Goal: Transaction & Acquisition: Register for event/course

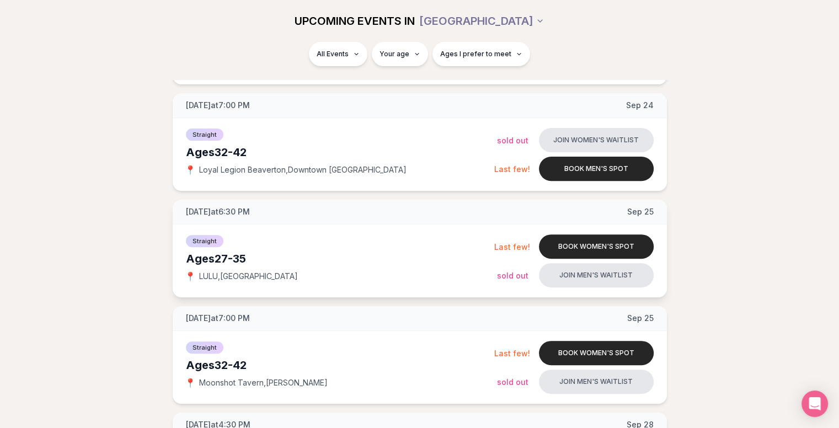
scroll to position [344, 0]
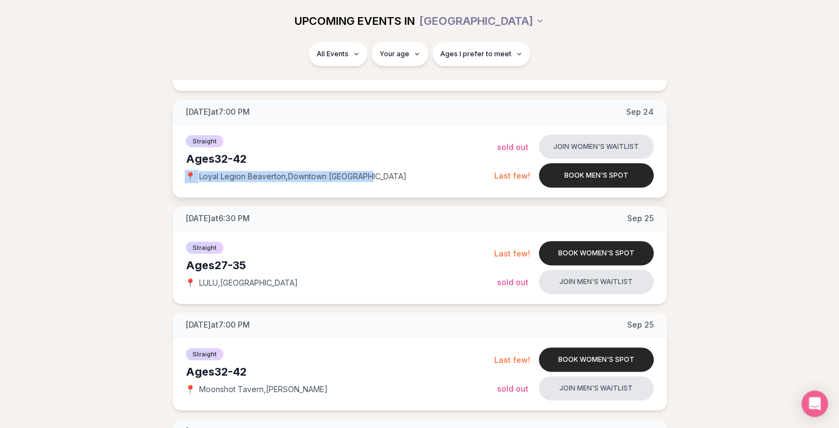
drag, startPoint x: 372, startPoint y: 179, endPoint x: 185, endPoint y: 178, distance: 187.0
click at [186, 178] on div "📍 Loyal Legion [GEOGRAPHIC_DATA] , [GEOGRAPHIC_DATA]" at bounding box center [340, 176] width 308 height 11
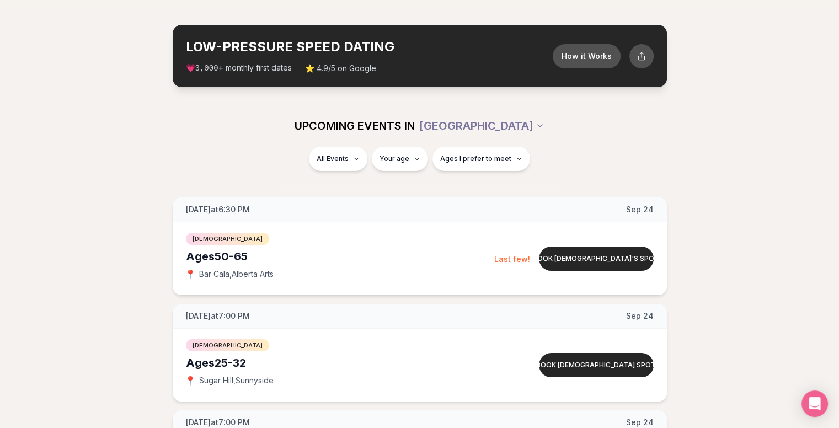
scroll to position [0, 0]
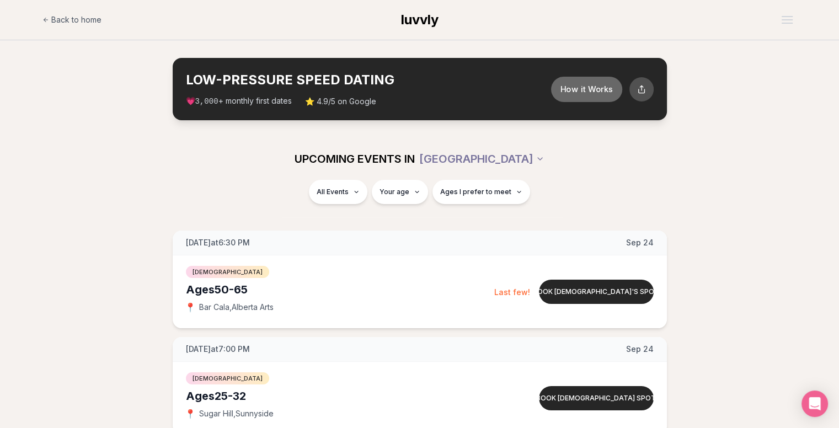
click at [589, 96] on button "How it Works" at bounding box center [586, 88] width 71 height 25
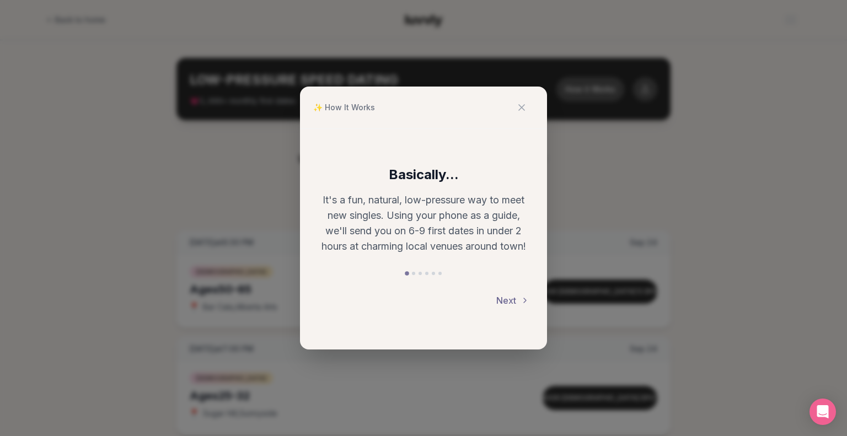
click at [514, 306] on button "Next" at bounding box center [513, 301] width 33 height 24
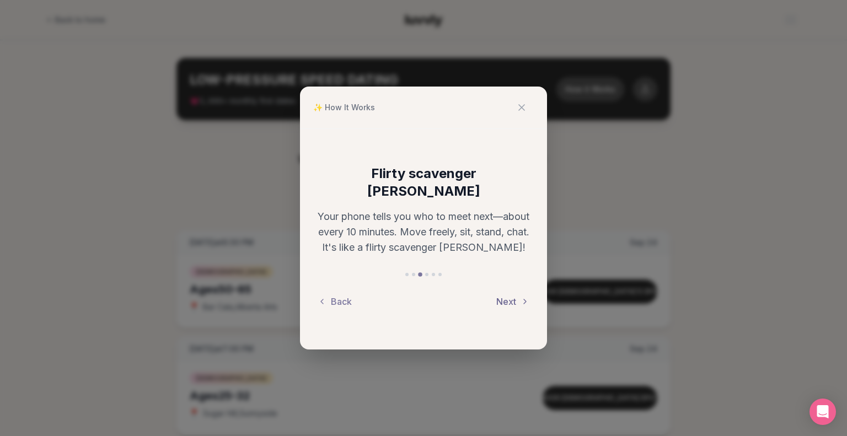
click at [515, 295] on button "Next" at bounding box center [513, 302] width 33 height 24
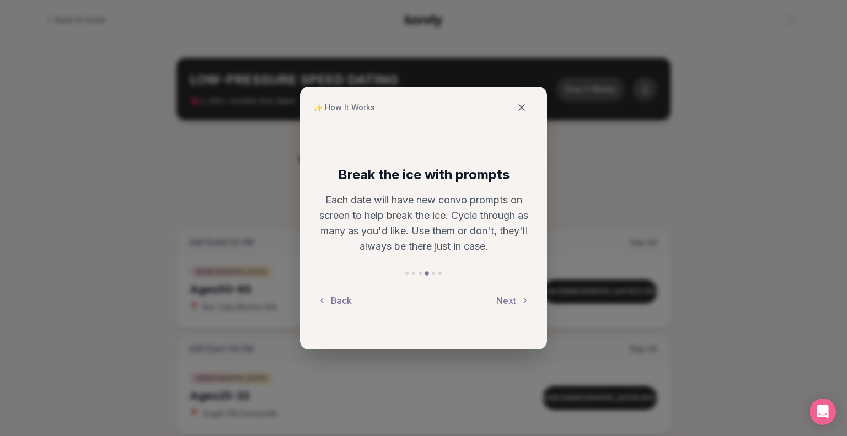
click at [525, 106] on icon at bounding box center [521, 107] width 11 height 11
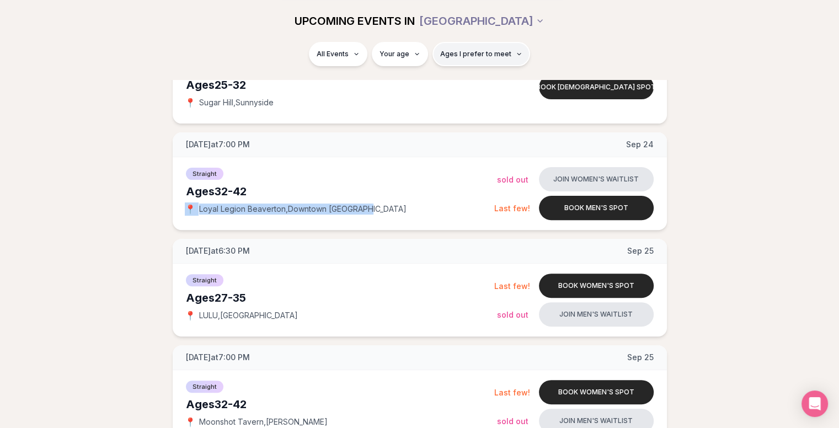
scroll to position [312, 0]
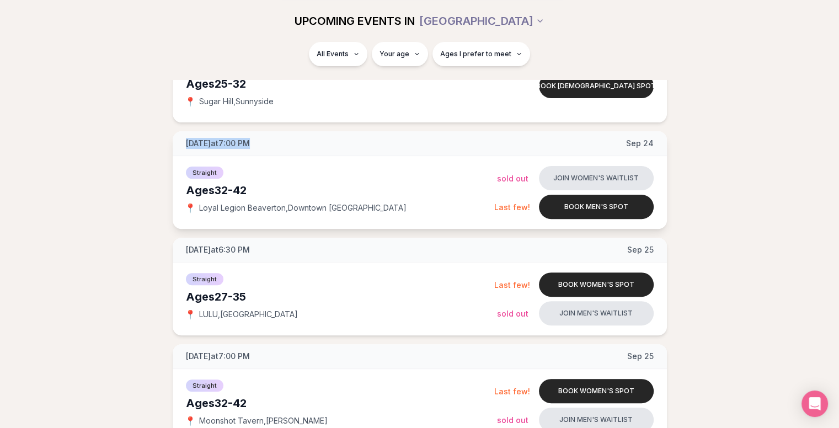
drag, startPoint x: 184, startPoint y: 143, endPoint x: 276, endPoint y: 152, distance: 92.5
click at [276, 152] on div "[DATE] at 7:00 PM [DATE]" at bounding box center [420, 143] width 494 height 25
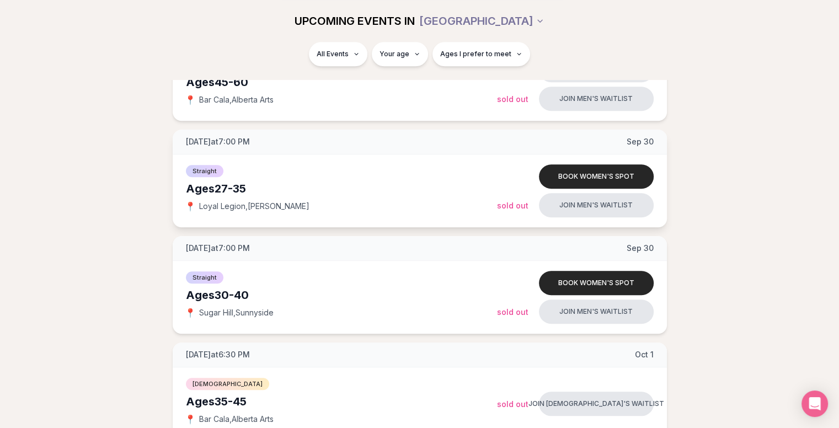
scroll to position [847, 0]
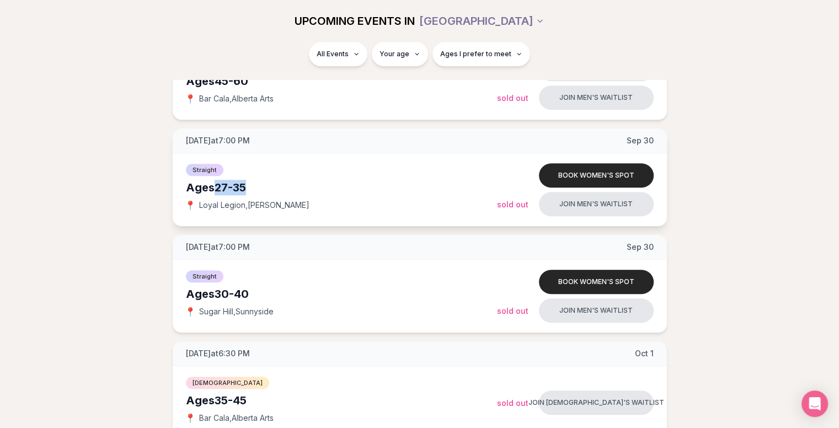
drag, startPoint x: 252, startPoint y: 185, endPoint x: 216, endPoint y: 189, distance: 35.5
click at [216, 189] on div "Ages [DEMOGRAPHIC_DATA]" at bounding box center [341, 187] width 311 height 15
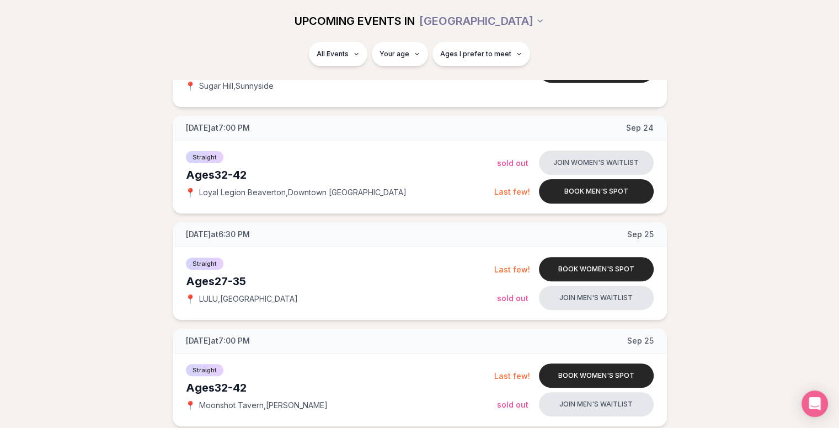
scroll to position [0, 0]
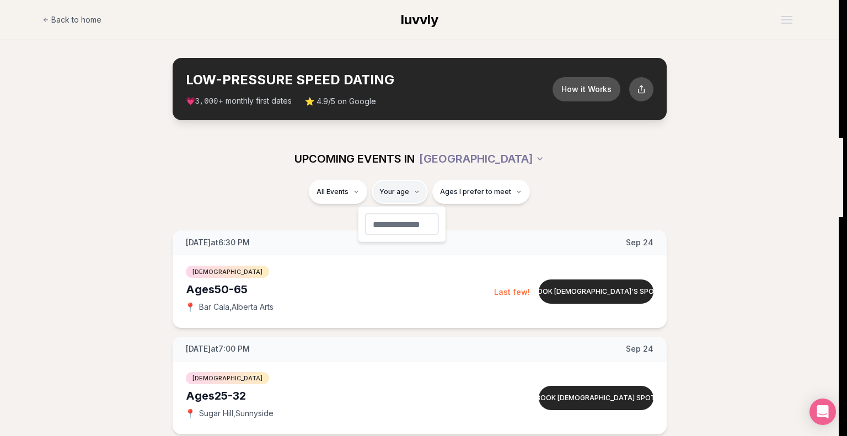
type input "**"
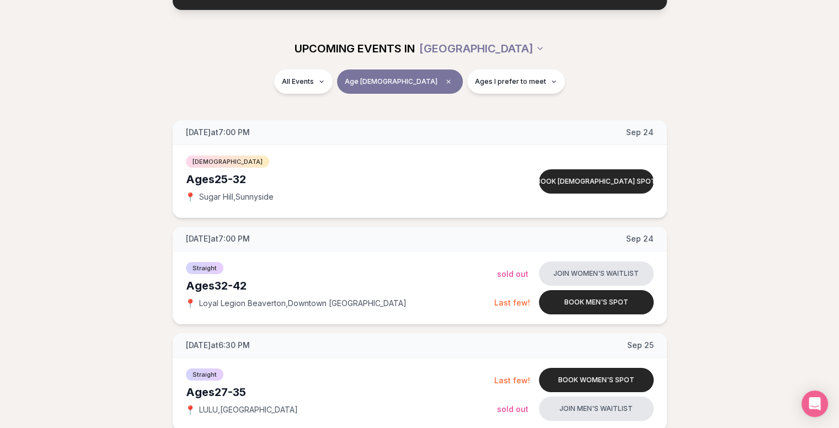
scroll to position [110, 0]
click at [475, 82] on span "Ages I prefer to meet" at bounding box center [510, 81] width 71 height 9
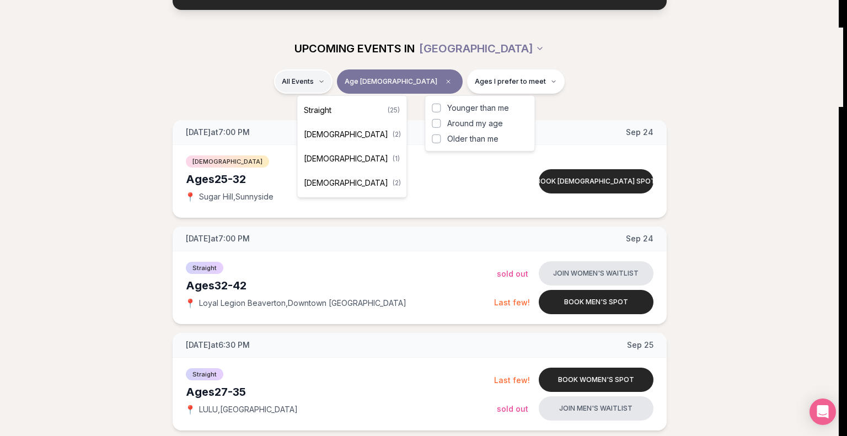
click at [333, 107] on div "Straight ( 25 )" at bounding box center [352, 110] width 105 height 24
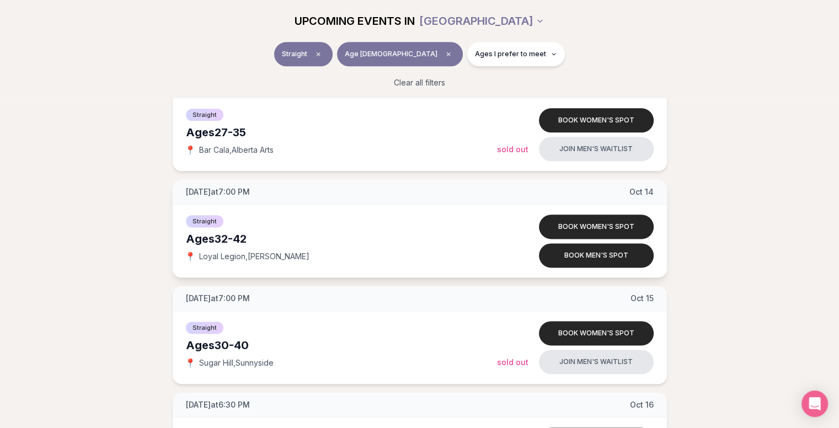
scroll to position [1347, 0]
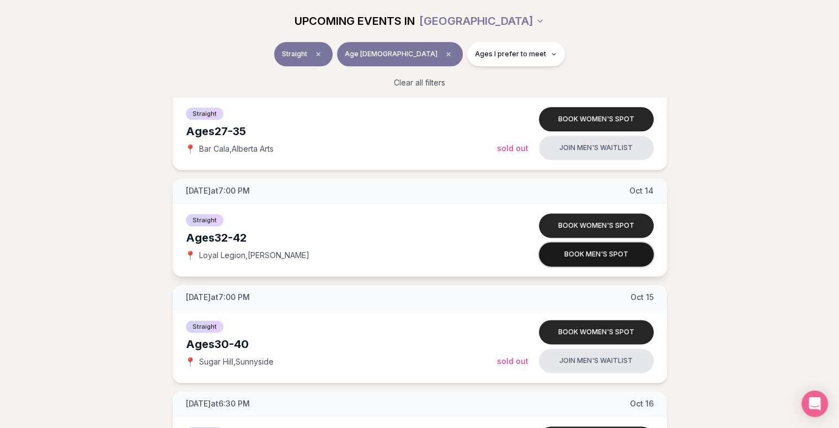
click at [590, 254] on button "Book men's spot" at bounding box center [596, 254] width 115 height 24
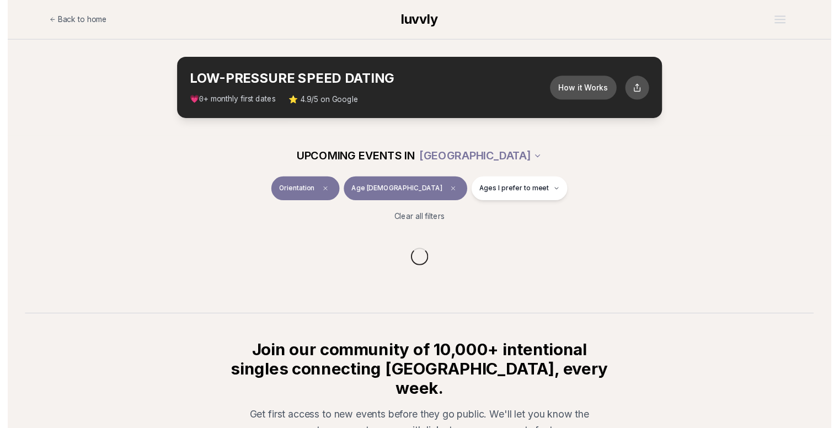
scroll to position [146, 0]
